Goal: Task Accomplishment & Management: Complete application form

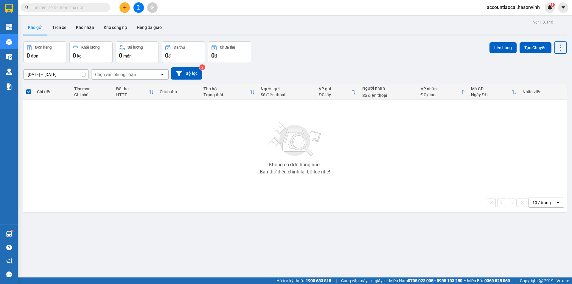
click at [123, 6] on icon "plus" at bounding box center [125, 7] width 4 height 4
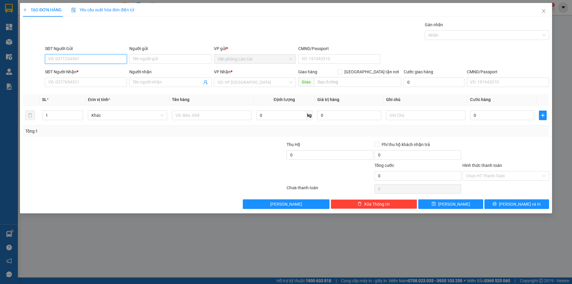
click at [89, 58] on input "SĐT Người Gửi" at bounding box center [86, 59] width 82 height 10
type input "0987827663"
click at [59, 83] on input "SĐT Người Nhận *" at bounding box center [86, 83] width 82 height 10
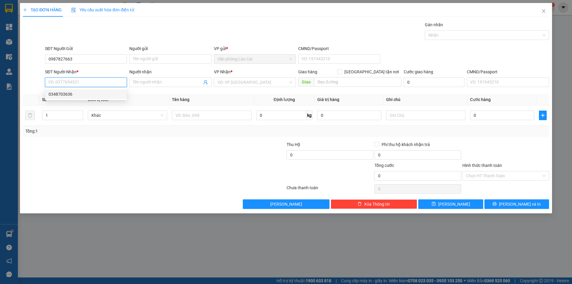
click at [63, 95] on div "0348703636" at bounding box center [86, 94] width 75 height 7
type input "0348703636"
type input "thanh hóa"
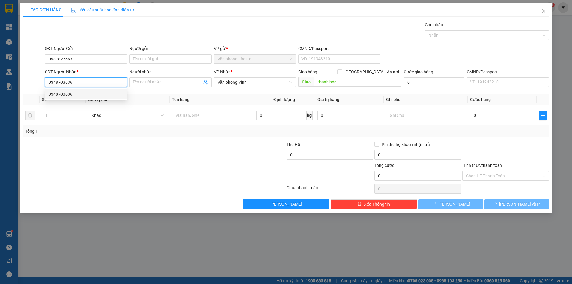
type input "100.000"
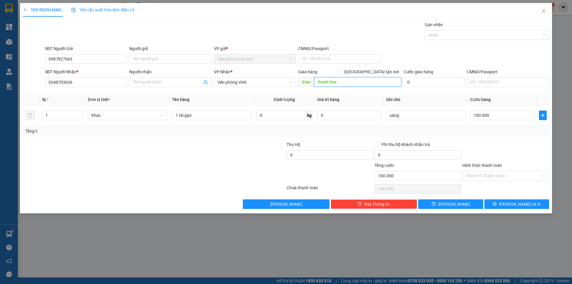
click at [352, 82] on input "thanh hóa" at bounding box center [357, 82] width 87 height 10
drag, startPoint x: 360, startPoint y: 79, endPoint x: 346, endPoint y: 83, distance: 14.3
click at [346, 83] on input "cầu vượt sầm spown" at bounding box center [357, 82] width 87 height 10
type input "cầu vượt sầm sơn"
click at [506, 176] on input "Hình thức thanh toán" at bounding box center [503, 175] width 75 height 9
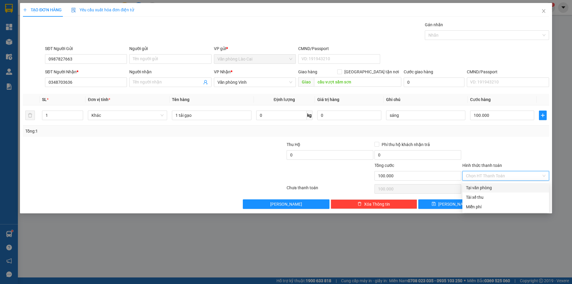
click at [504, 187] on div "Tại văn phòng" at bounding box center [506, 188] width 80 height 7
type input "0"
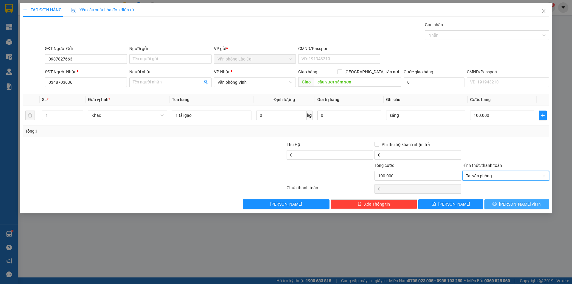
click at [497, 203] on icon "printer" at bounding box center [495, 204] width 4 height 4
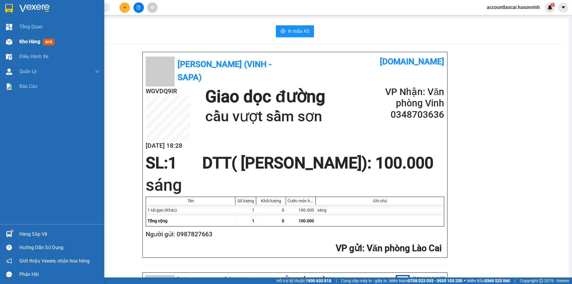
click at [40, 42] on span "Kho hàng" at bounding box center [29, 42] width 21 height 6
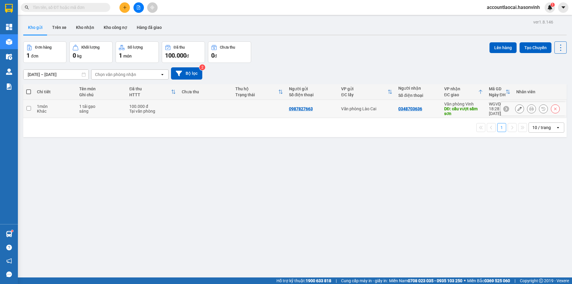
drag, startPoint x: 422, startPoint y: 108, endPoint x: 446, endPoint y: 95, distance: 27.0
click at [422, 108] on div "0348703636" at bounding box center [419, 108] width 40 height 5
checkbox input "true"
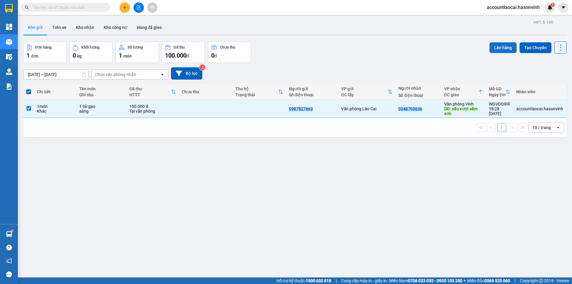
click at [494, 45] on button "Lên hàng" at bounding box center [503, 47] width 27 height 11
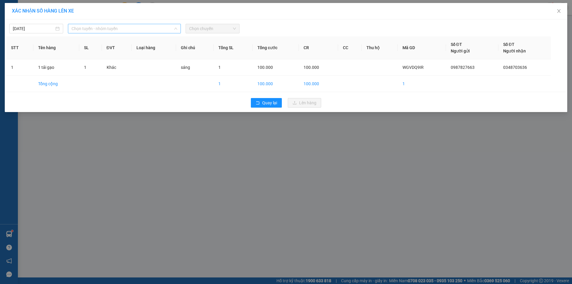
click at [91, 29] on span "Chọn tuyến - nhóm tuyến" at bounding box center [125, 28] width 106 height 9
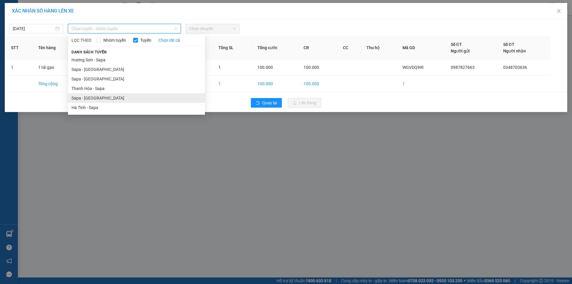
click at [80, 97] on li "Sapa - [GEOGRAPHIC_DATA]" at bounding box center [136, 98] width 137 height 10
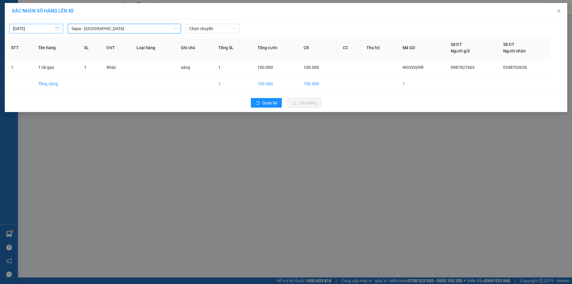
click at [26, 27] on input "[DATE]" at bounding box center [33, 28] width 41 height 7
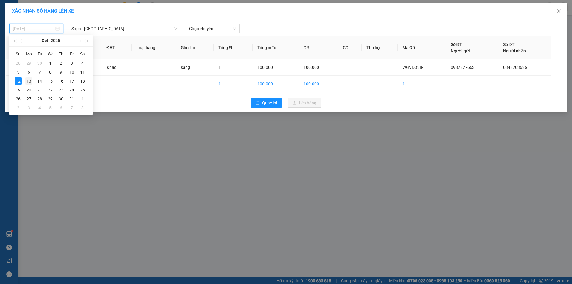
drag, startPoint x: 27, startPoint y: 80, endPoint x: 63, endPoint y: 75, distance: 36.1
click at [27, 80] on div "13" at bounding box center [28, 81] width 7 height 7
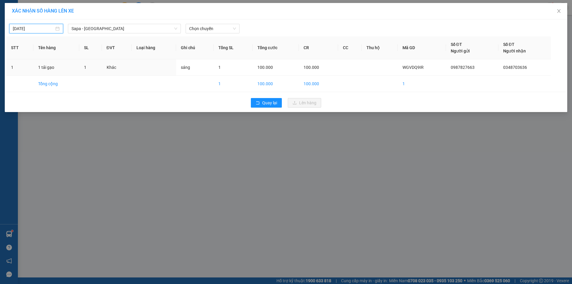
type input "[DATE]"
click at [218, 29] on span "Chọn chuyến" at bounding box center [212, 28] width 47 height 9
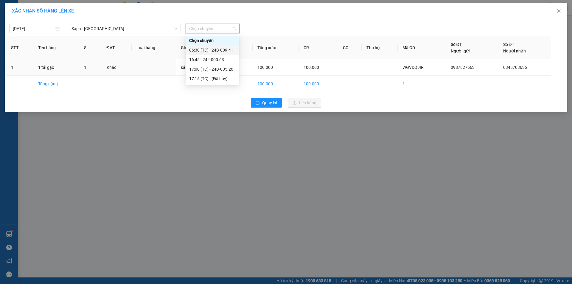
click at [220, 48] on div "06:30 (TC) - 24B-009.41" at bounding box center [212, 50] width 47 height 7
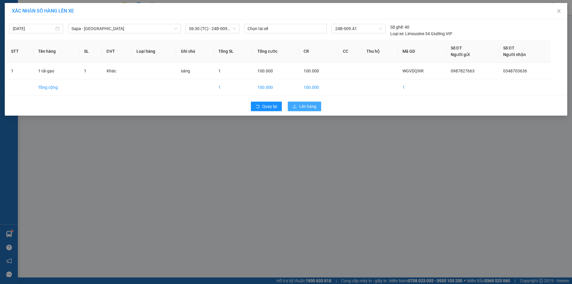
click at [312, 108] on span "Lên hàng" at bounding box center [307, 106] width 17 height 7
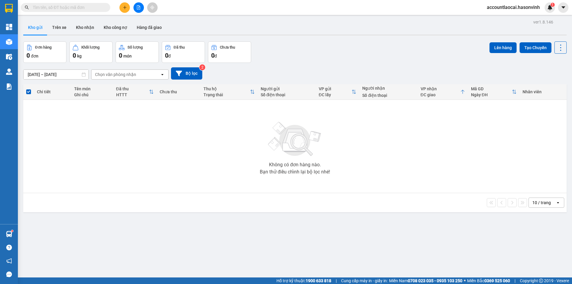
click at [139, 8] on icon "file-add" at bounding box center [138, 7] width 3 height 4
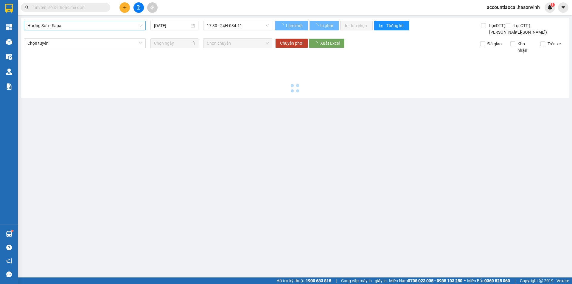
click at [72, 24] on span "Hương Sơn - Sapa" at bounding box center [84, 25] width 115 height 9
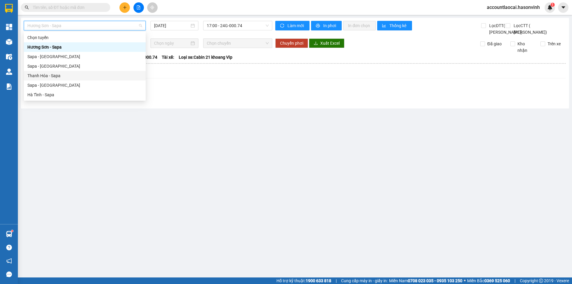
click at [61, 80] on div "Sapa - [GEOGRAPHIC_DATA]" at bounding box center [85, 85] width 122 height 10
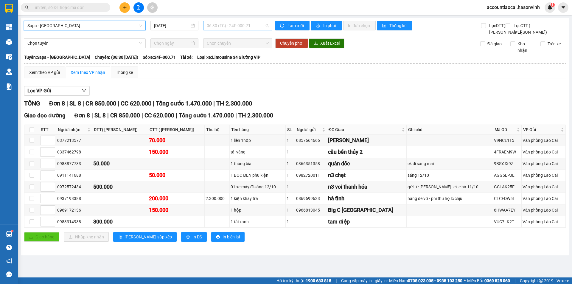
click at [254, 25] on span "06:30 (TC) - 24F-000.71" at bounding box center [238, 25] width 62 height 9
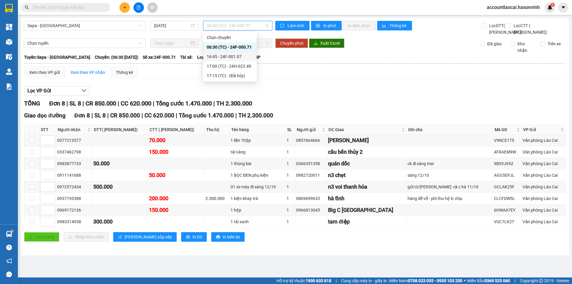
click at [247, 59] on div "16:45 - 24F-001.07" at bounding box center [230, 56] width 47 height 7
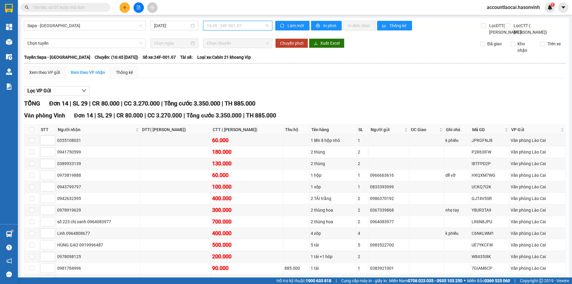
click at [250, 26] on span "16:45 - 24F-001.07" at bounding box center [238, 25] width 62 height 9
click at [236, 65] on div "17:00 (TC) - 24H-023.49" at bounding box center [228, 66] width 47 height 7
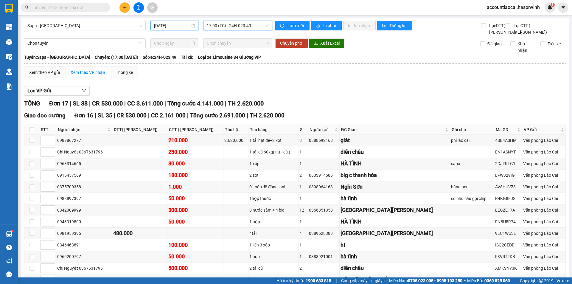
drag, startPoint x: 176, startPoint y: 24, endPoint x: 173, endPoint y: 34, distance: 10.3
click at [176, 24] on input "[DATE]" at bounding box center [171, 25] width 35 height 7
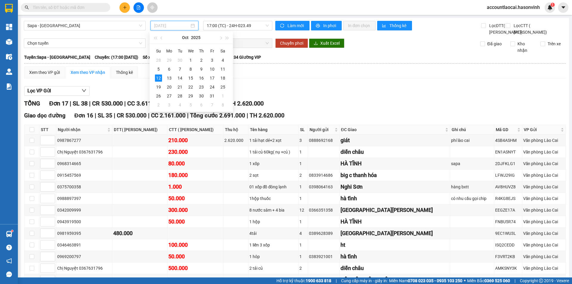
type input "[DATE]"
click at [86, 29] on span "Sapa - [GEOGRAPHIC_DATA]" at bounding box center [84, 25] width 115 height 9
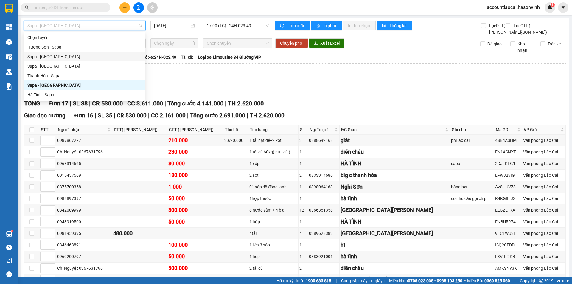
click at [75, 56] on div "Sapa - [GEOGRAPHIC_DATA]" at bounding box center [84, 56] width 114 height 7
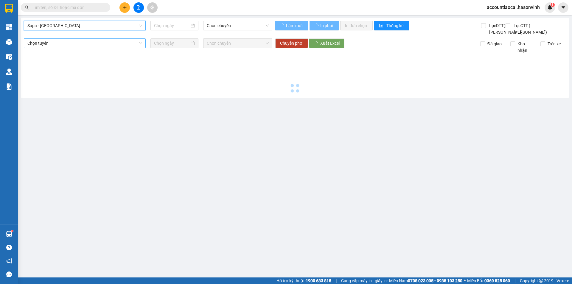
type input "[DATE]"
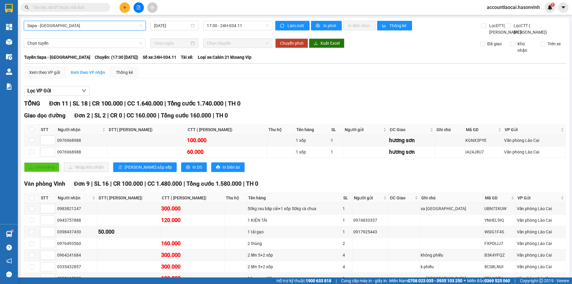
click at [97, 24] on span "Sapa - [GEOGRAPHIC_DATA]" at bounding box center [84, 25] width 115 height 9
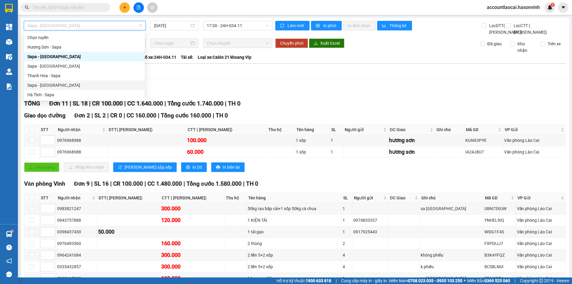
click at [66, 82] on div "Sapa - [GEOGRAPHIC_DATA]" at bounding box center [84, 85] width 121 height 10
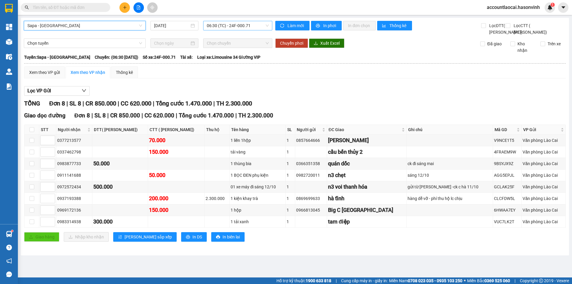
click at [246, 27] on span "06:30 (TC) - 24F-000.71" at bounding box center [238, 25] width 62 height 9
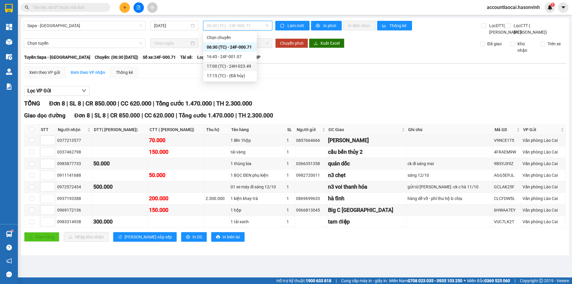
click at [245, 64] on div "17:00 (TC) - 24H-023.49" at bounding box center [230, 66] width 47 height 7
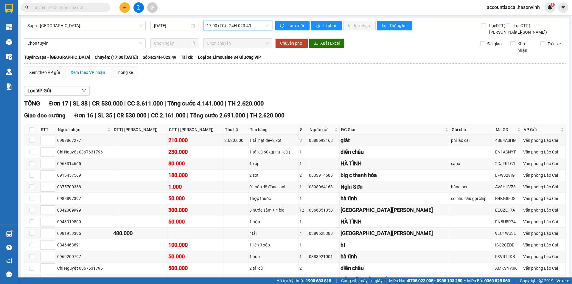
drag, startPoint x: 173, startPoint y: 23, endPoint x: 171, endPoint y: 32, distance: 9.5
click at [173, 24] on input "[DATE]" at bounding box center [171, 25] width 35 height 7
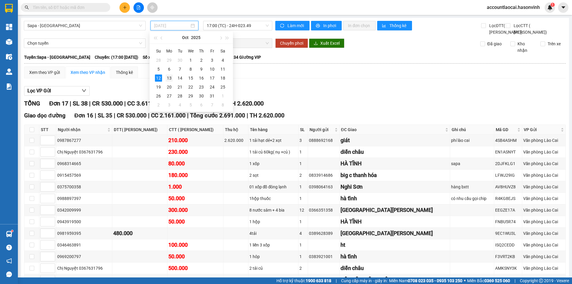
click at [168, 75] on div "13" at bounding box center [169, 78] width 7 height 7
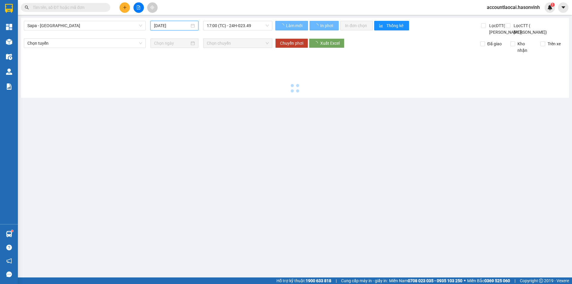
type input "[DATE]"
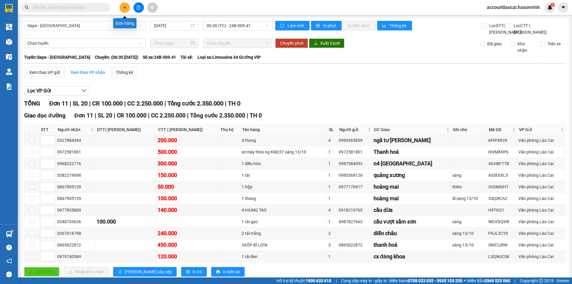
click at [127, 6] on icon "plus" at bounding box center [125, 7] width 4 height 4
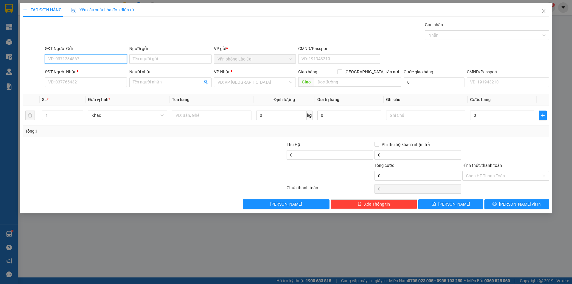
click at [90, 55] on input "SĐT Người Gửi" at bounding box center [86, 59] width 82 height 10
click at [81, 57] on input "0971312238" at bounding box center [86, 59] width 82 height 10
click at [85, 82] on input "SĐT Người Nhận *" at bounding box center [86, 83] width 82 height 10
click at [100, 84] on input "SĐT Người Nhận *" at bounding box center [86, 83] width 82 height 10
click at [89, 55] on input "0971312238" at bounding box center [86, 59] width 82 height 10
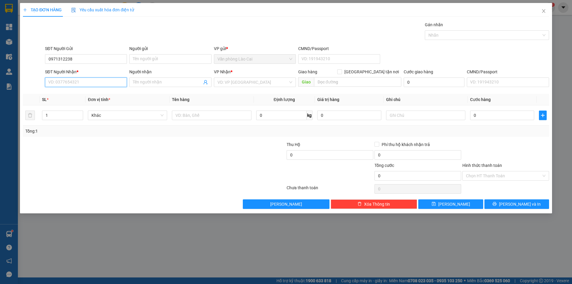
click at [89, 84] on input "SĐT Người Nhận *" at bounding box center [86, 83] width 82 height 10
click at [94, 58] on input "0971312238" at bounding box center [86, 59] width 82 height 10
click at [92, 69] on div "SĐT Người Nhận *" at bounding box center [86, 72] width 82 height 7
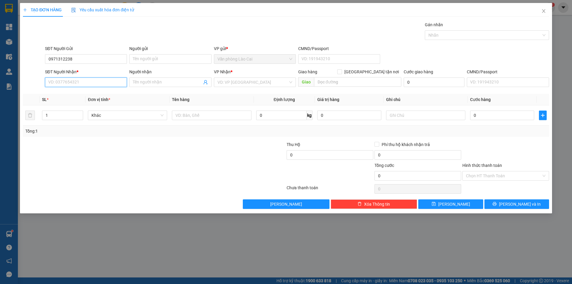
click at [92, 78] on input "SĐT Người Nhận *" at bounding box center [86, 83] width 82 height 10
drag, startPoint x: 74, startPoint y: 60, endPoint x: 65, endPoint y: 57, distance: 9.3
click at [65, 57] on input "0971312238" at bounding box center [86, 59] width 82 height 10
type input "0971312328"
click at [95, 70] on div "0971312328 - 0912105635" at bounding box center [86, 71] width 75 height 7
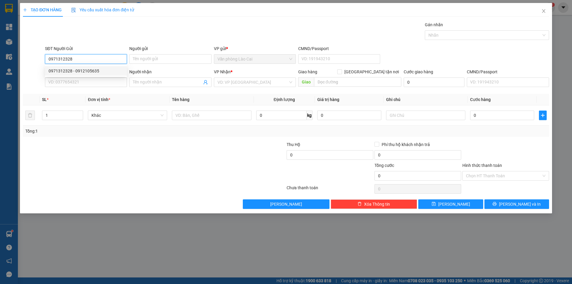
type input "0912105635"
type input "0976327050"
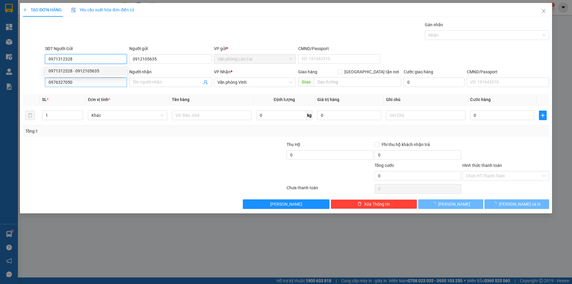
type input "280.000"
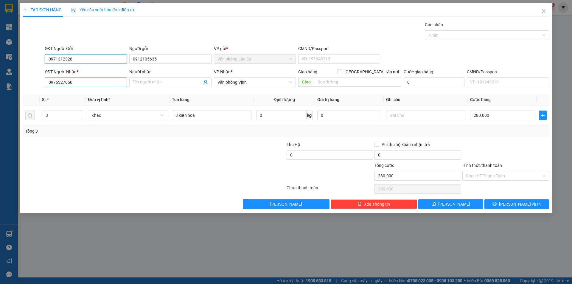
type input "0971312328"
drag, startPoint x: 95, startPoint y: 83, endPoint x: 0, endPoint y: 82, distance: 94.8
click at [0, 82] on div "TẠO ĐƠN HÀNG Yêu cầu xuất hóa đơn điện tử Transit Pickup Surcharge Ids Transit …" at bounding box center [286, 142] width 572 height 284
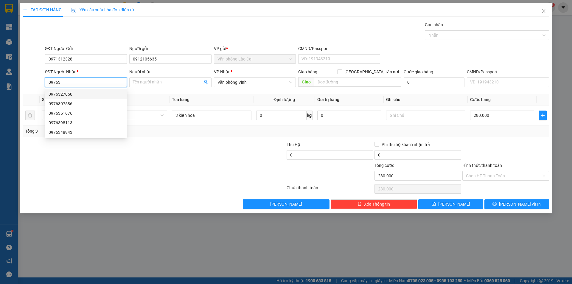
click at [64, 94] on div "0976327050" at bounding box center [86, 94] width 75 height 7
type input "0976327050"
type input "1.450.000"
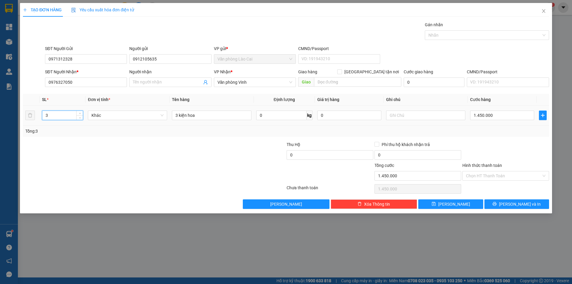
drag, startPoint x: 49, startPoint y: 114, endPoint x: 0, endPoint y: 106, distance: 49.7
click at [0, 106] on div "TẠO ĐƠN HÀNG Yêu cầu xuất hóa đơn điện tử Transit Pickup Surcharge Ids Transit …" at bounding box center [286, 142] width 572 height 284
type input "1"
drag, startPoint x: 179, startPoint y: 115, endPoint x: 161, endPoint y: 113, distance: 18.3
click at [161, 113] on tr "1 Khác 3 kiện hoa 0 kg 0 1.450.000" at bounding box center [286, 116] width 526 height 20
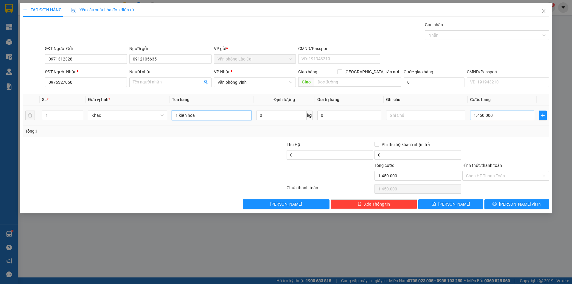
type input "1 kiện hoa"
click at [525, 115] on input "1.450.000" at bounding box center [502, 116] width 64 height 10
type input "4"
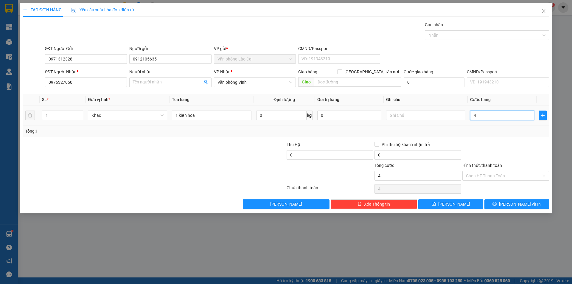
type input "45"
type input "450"
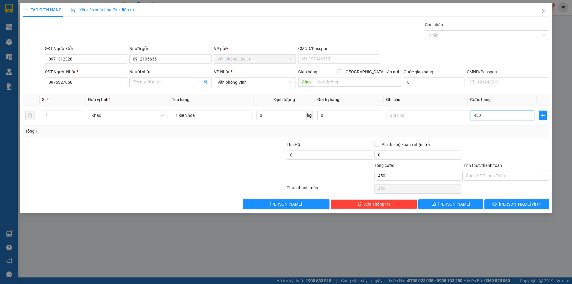
type input "450"
type input "450.000"
drag, startPoint x: 529, startPoint y: 141, endPoint x: 527, endPoint y: 184, distance: 43.0
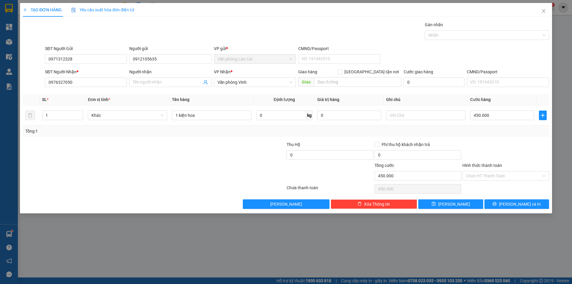
click at [527, 142] on div at bounding box center [506, 151] width 88 height 21
click at [526, 206] on span "[PERSON_NAME] và In" at bounding box center [520, 204] width 42 height 7
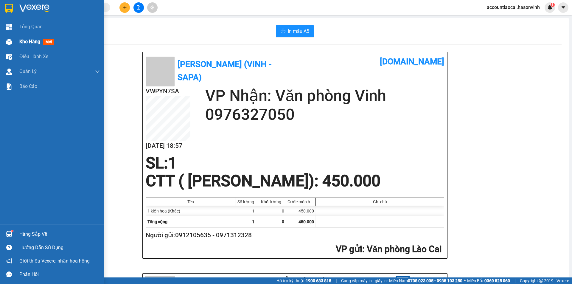
click at [29, 39] on span "Kho hàng" at bounding box center [29, 42] width 21 height 6
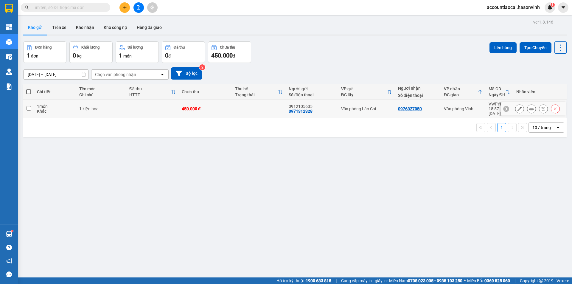
click at [518, 107] on icon at bounding box center [520, 109] width 4 height 4
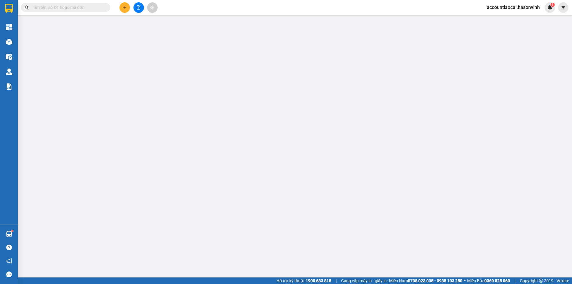
type input "0971312328"
type input "0912105635"
type input "0976327050"
type input "0"
type input "450.000"
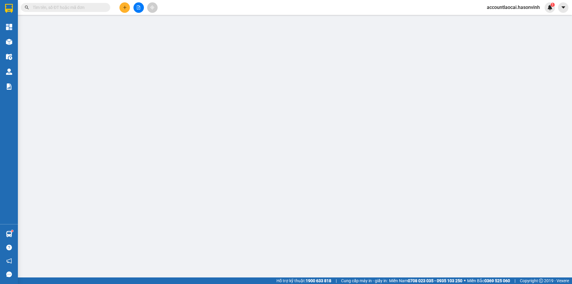
type input "450.000"
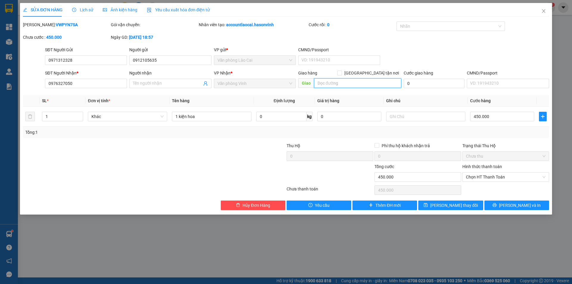
click at [362, 85] on input "text" at bounding box center [357, 83] width 87 height 10
type input "tránh vinh"
click at [532, 201] on button "[PERSON_NAME] và In" at bounding box center [517, 206] width 65 height 10
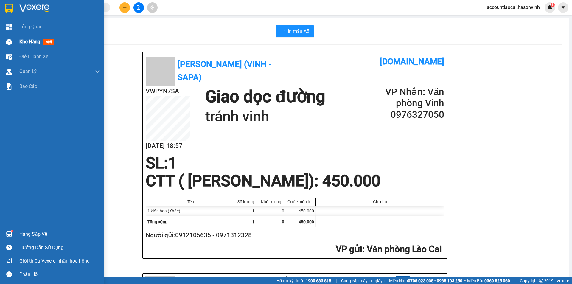
click at [16, 42] on div "Kho hàng mới" at bounding box center [52, 41] width 104 height 15
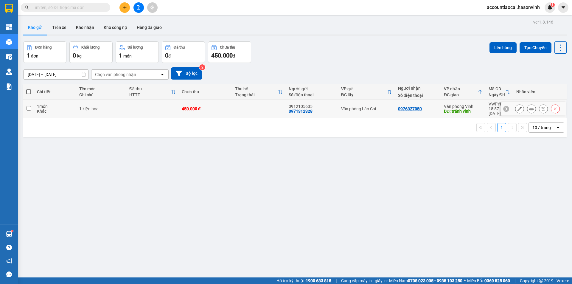
click at [433, 107] on div "0976327050" at bounding box center [418, 108] width 40 height 5
checkbox input "true"
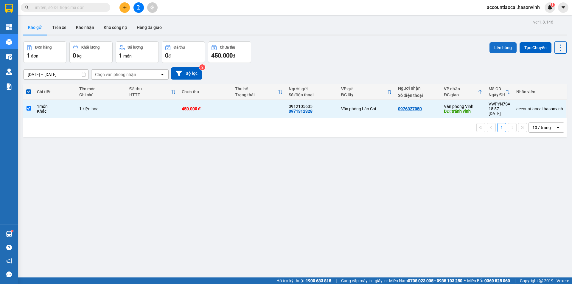
click at [495, 46] on button "Lên hàng" at bounding box center [503, 47] width 27 height 11
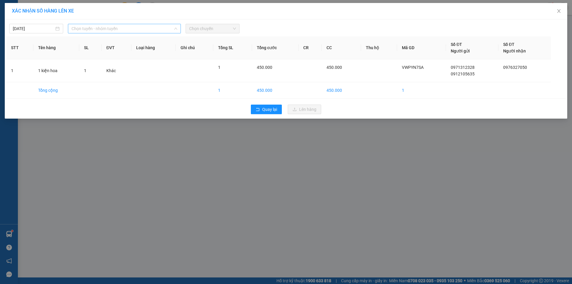
drag, startPoint x: 86, startPoint y: 24, endPoint x: 86, endPoint y: 31, distance: 6.9
click at [87, 25] on span "Chọn tuyến - nhóm tuyến" at bounding box center [125, 28] width 106 height 9
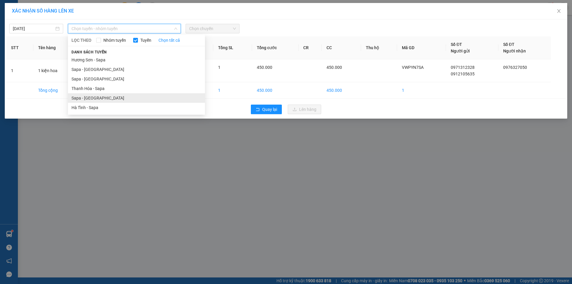
click at [86, 100] on li "Sapa - [GEOGRAPHIC_DATA]" at bounding box center [136, 98] width 137 height 10
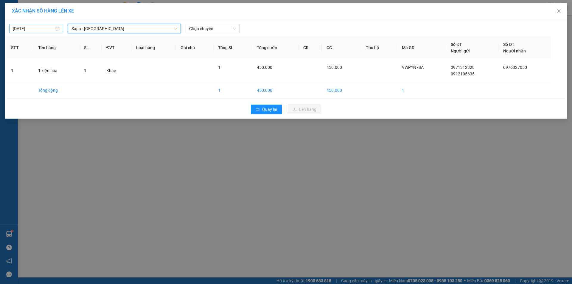
click at [35, 26] on input "[DATE]" at bounding box center [33, 28] width 41 height 7
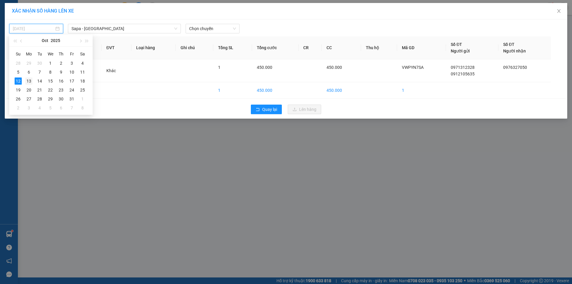
click at [28, 81] on div "13" at bounding box center [28, 81] width 7 height 7
type input "[DATE]"
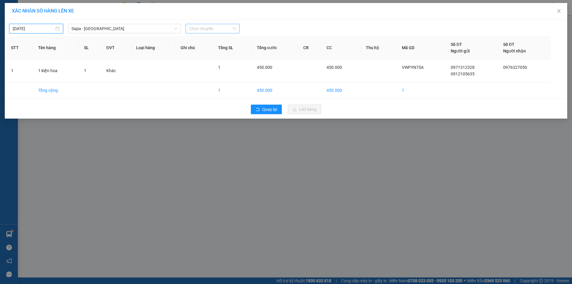
click at [223, 29] on span "Chọn chuyến" at bounding box center [212, 28] width 47 height 9
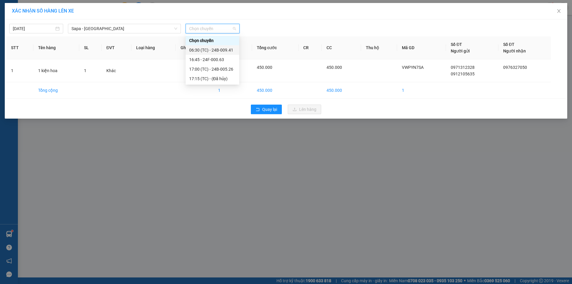
click at [221, 49] on div "06:30 (TC) - 24B-009.41" at bounding box center [212, 50] width 47 height 7
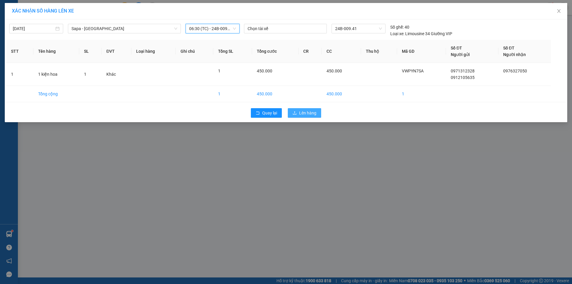
click at [299, 110] on button "Lên hàng" at bounding box center [304, 113] width 33 height 10
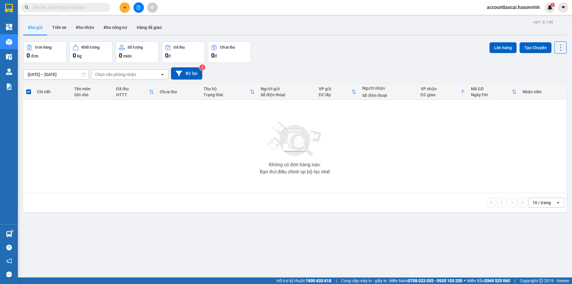
click at [137, 7] on icon "file-add" at bounding box center [139, 7] width 4 height 4
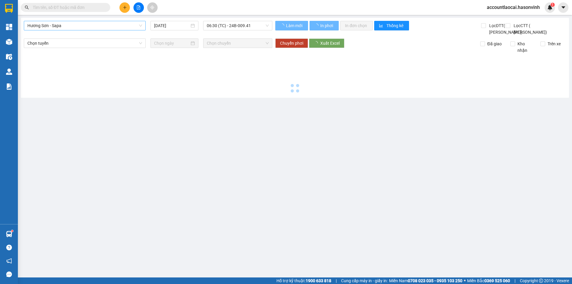
click at [63, 27] on span "Hương Sơn - Sapa" at bounding box center [84, 25] width 115 height 9
type input "[DATE]"
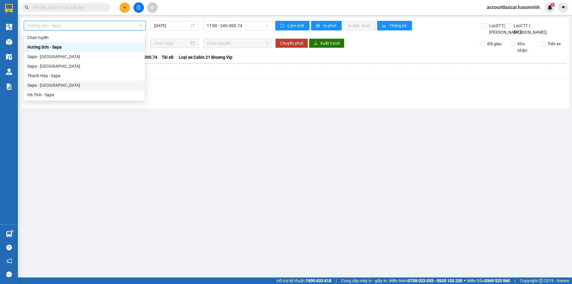
drag, startPoint x: 51, startPoint y: 83, endPoint x: 119, endPoint y: 59, distance: 72.6
click at [50, 83] on div "Sapa - [GEOGRAPHIC_DATA]" at bounding box center [84, 85] width 114 height 7
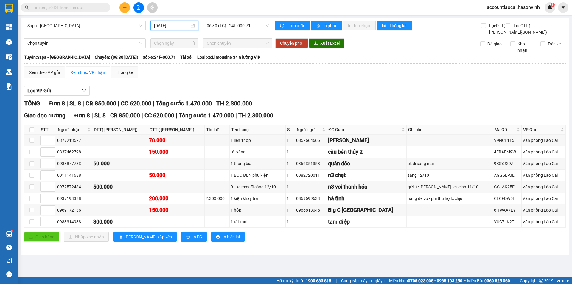
click at [168, 26] on input "[DATE]" at bounding box center [171, 25] width 35 height 7
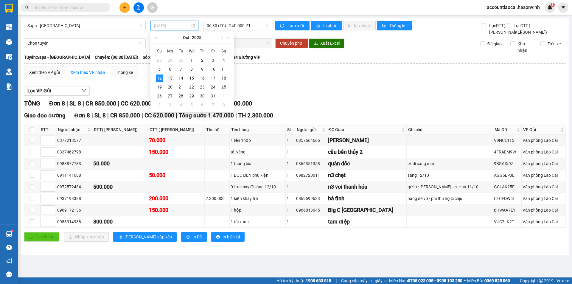
click at [171, 77] on div "13" at bounding box center [170, 78] width 7 height 7
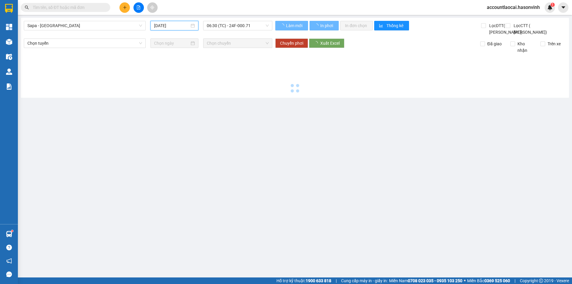
type input "[DATE]"
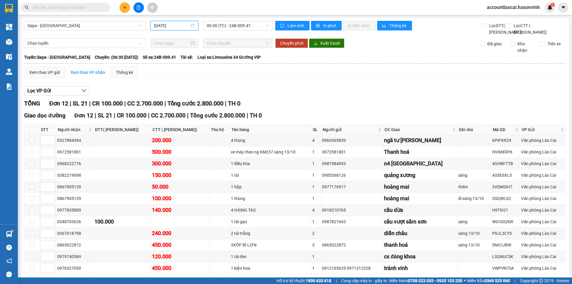
scroll to position [41, 0]
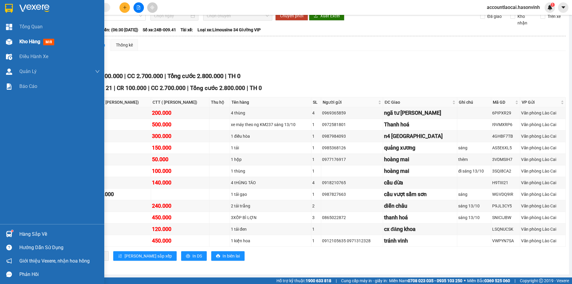
click at [18, 42] on div "Kho hàng mới" at bounding box center [52, 41] width 104 height 15
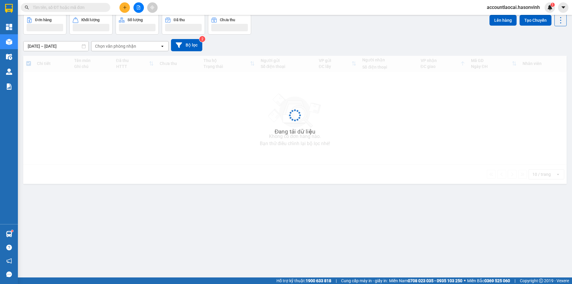
scroll to position [27, 0]
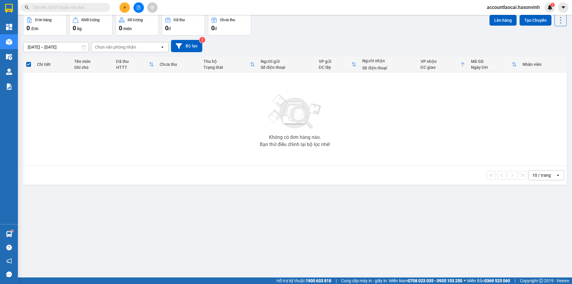
drag, startPoint x: 329, startPoint y: 177, endPoint x: 282, endPoint y: 88, distance: 100.5
click at [329, 178] on div "10 / trang open" at bounding box center [295, 175] width 539 height 10
click at [122, 7] on button at bounding box center [125, 7] width 10 height 10
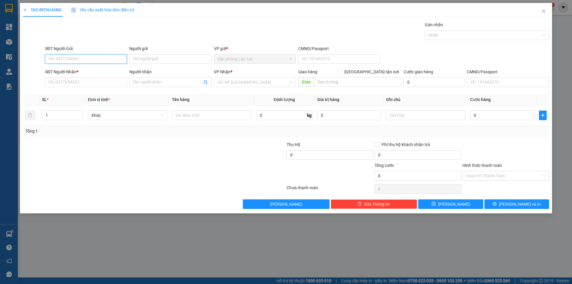
click at [109, 61] on input "SĐT Người Gửi" at bounding box center [86, 59] width 82 height 10
type input "0338804319"
click at [94, 87] on input "SĐT Người Nhận *" at bounding box center [86, 83] width 82 height 10
click at [102, 82] on input "SĐT Người Nhận *" at bounding box center [86, 83] width 82 height 10
type input "0964945268"
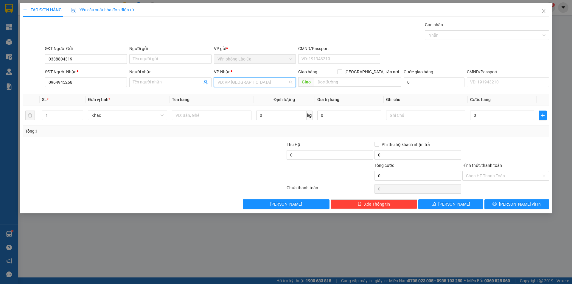
click at [245, 82] on input "search" at bounding box center [253, 82] width 71 height 9
click at [246, 94] on div "Văn phòng Vinh" at bounding box center [255, 94] width 75 height 7
click at [343, 83] on input "text" at bounding box center [357, 82] width 87 height 10
type input "giát"
click at [203, 118] on input "text" at bounding box center [211, 116] width 79 height 10
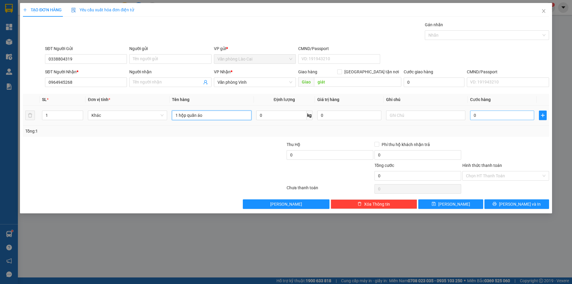
type input "1 hộp quần áo"
click at [516, 114] on input "0" at bounding box center [502, 116] width 64 height 10
type input "5"
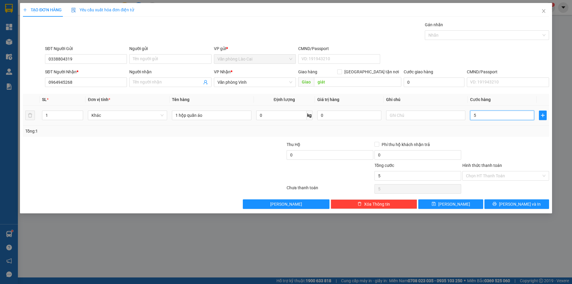
type input "50"
type input "50.000"
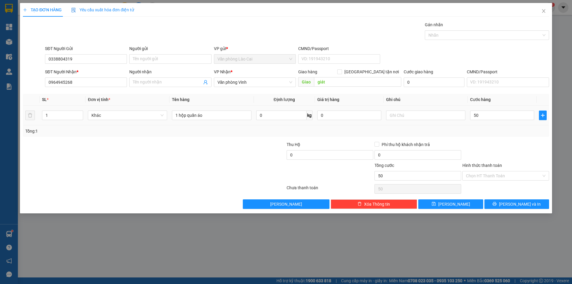
type input "50.000"
click at [509, 131] on div "Tổng: 1" at bounding box center [286, 131] width 522 height 7
click at [497, 206] on icon "printer" at bounding box center [495, 204] width 4 height 4
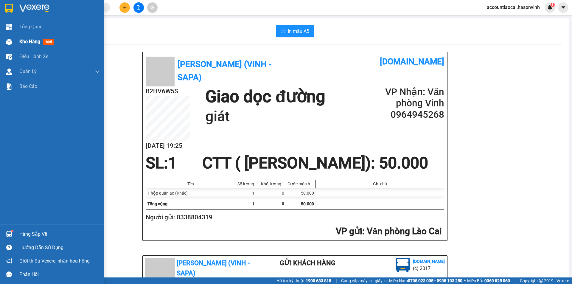
click at [17, 41] on div "Kho hàng mới" at bounding box center [52, 41] width 104 height 15
